Goal: Check status: Check status

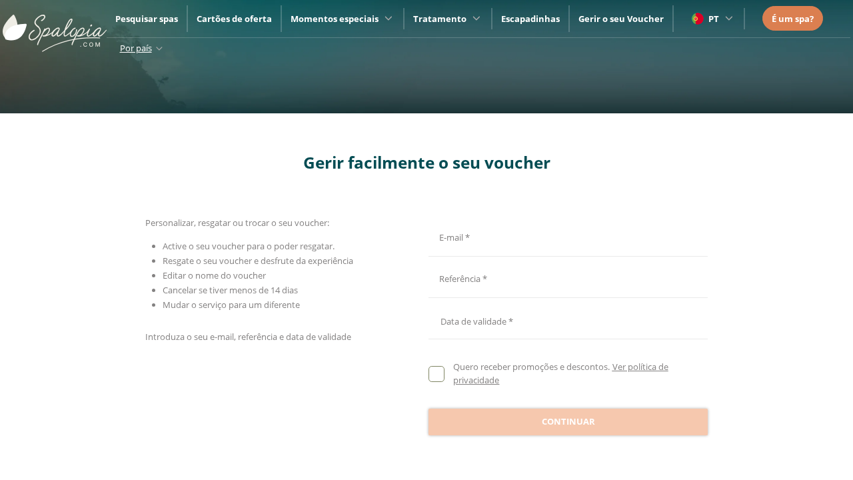
click at [565, 235] on input "E-mail *" at bounding box center [565, 235] width 275 height 23
type input "**********"
click at [565, 277] on input "E-mail *" at bounding box center [565, 277] width 275 height 23
type input "**********"
click at [567, 318] on div at bounding box center [567, 318] width 279 height 32
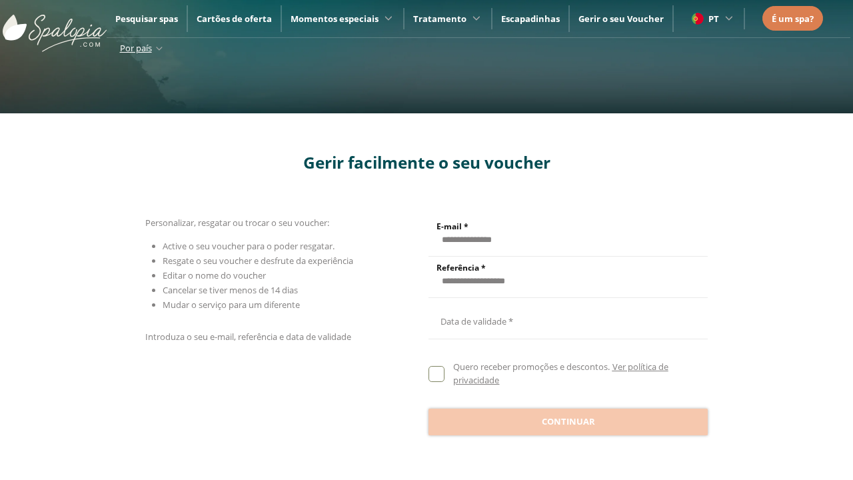
click at [535, 113] on button "Sept" at bounding box center [535, 124] width 65 height 23
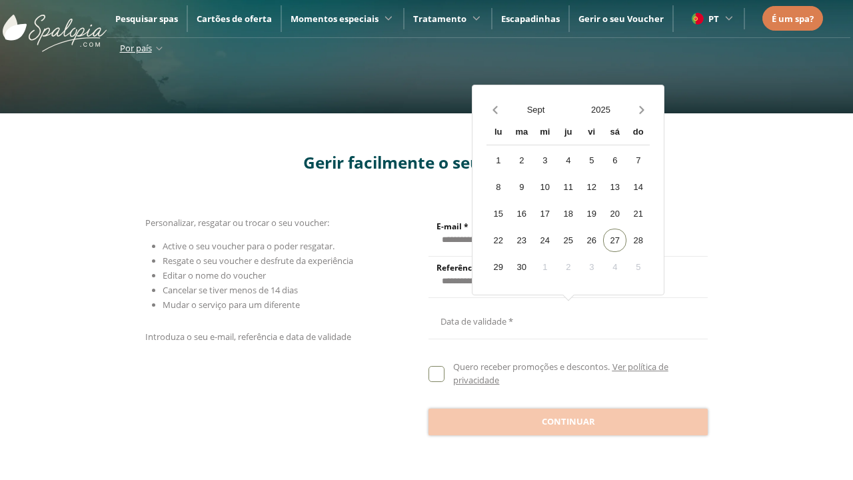
click at [504, 201] on div "[DATE]" at bounding box center [503, 187] width 59 height 28
click at [600, 109] on button "2025" at bounding box center [600, 109] width 65 height 23
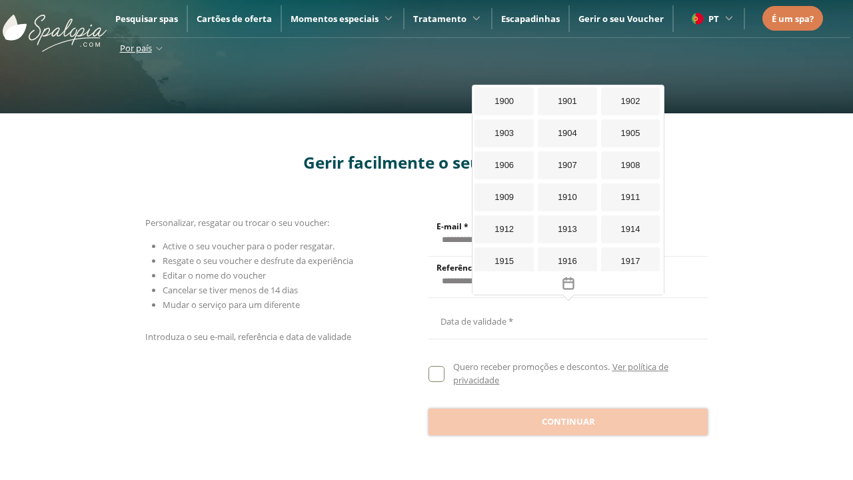
scroll to position [1187, 0]
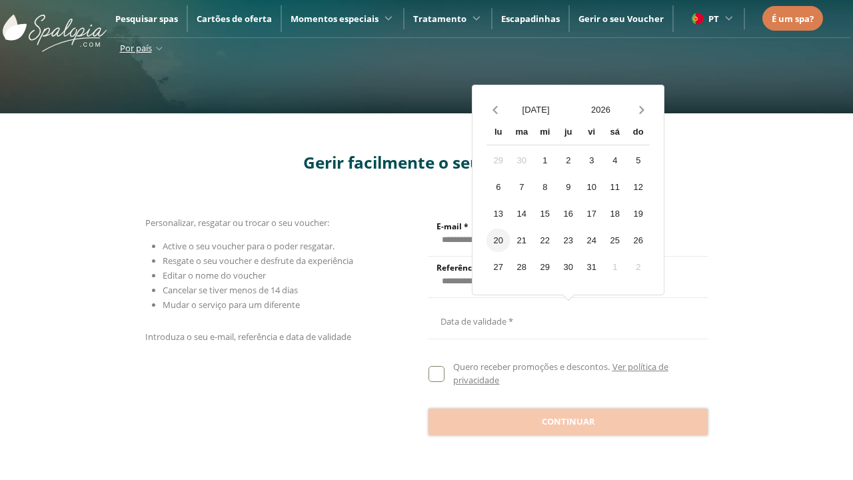
click at [498, 239] on div "20" at bounding box center [497, 239] width 23 height 23
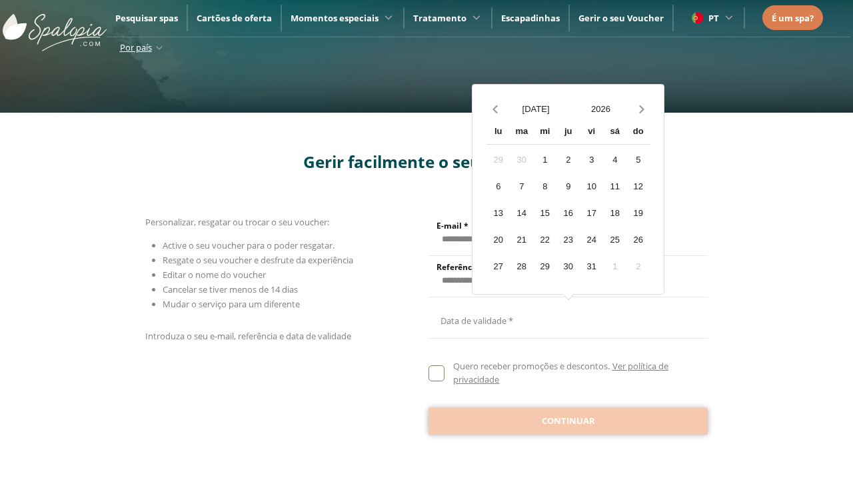
click at [567, 420] on span "Continuar" at bounding box center [567, 420] width 53 height 13
